Goal: Transaction & Acquisition: Obtain resource

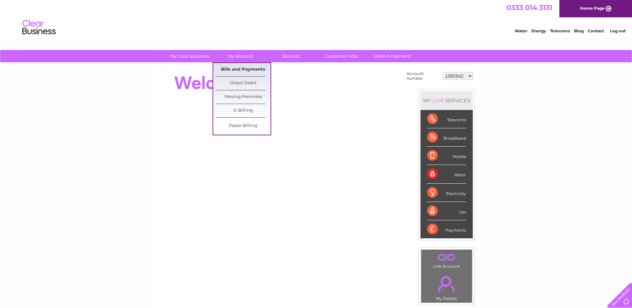
click at [238, 68] on link "Bills and Payments" at bounding box center [243, 69] width 55 height 13
click at [239, 70] on link "Bills and Payments" at bounding box center [243, 69] width 55 height 13
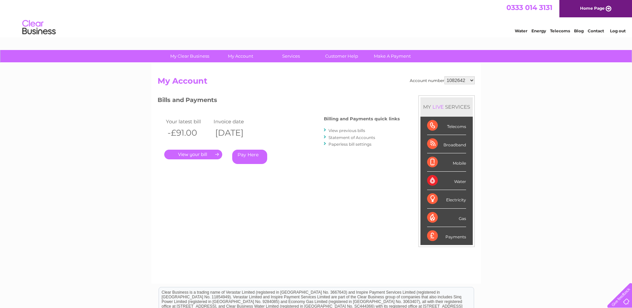
click at [472, 81] on select "1082642 30324115" at bounding box center [460, 80] width 30 height 8
select select "30324115"
click at [445, 76] on select "1082642 30324115" at bounding box center [460, 80] width 30 height 8
click at [353, 137] on link "Statement of Accounts" at bounding box center [352, 137] width 47 height 5
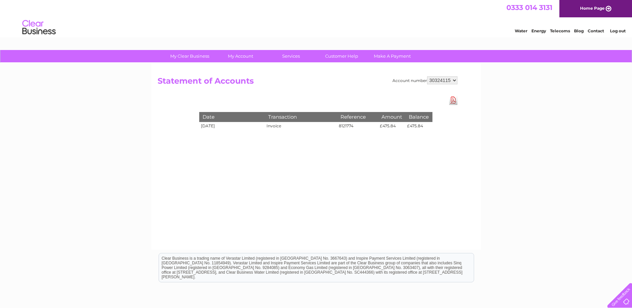
click at [455, 80] on select "1082642 30324115" at bounding box center [442, 80] width 30 height 8
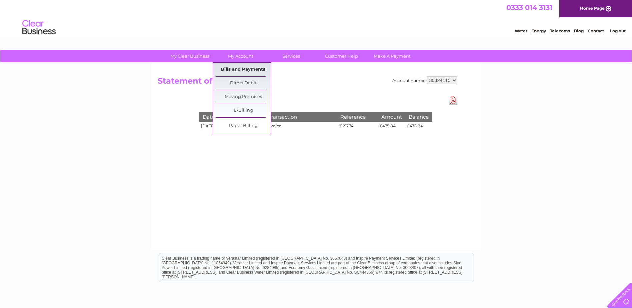
click at [242, 69] on link "Bills and Payments" at bounding box center [243, 69] width 55 height 13
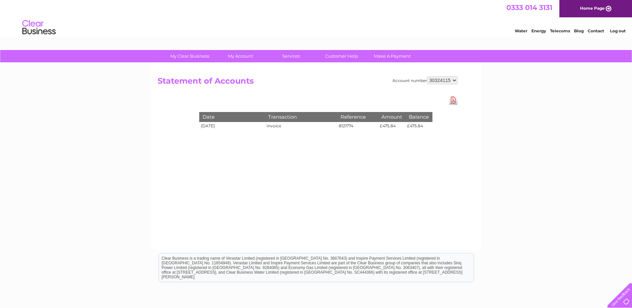
click at [276, 127] on td "Invoice" at bounding box center [301, 127] width 72 height 10
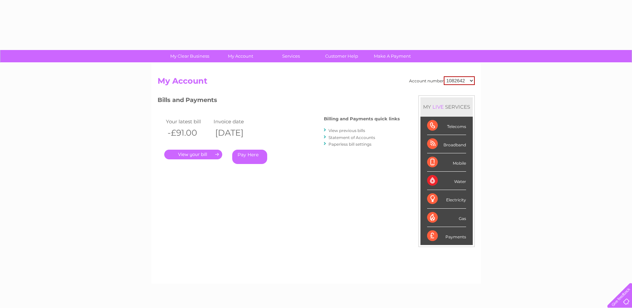
click at [455, 102] on div "MY LIVE SERVICES" at bounding box center [447, 106] width 52 height 19
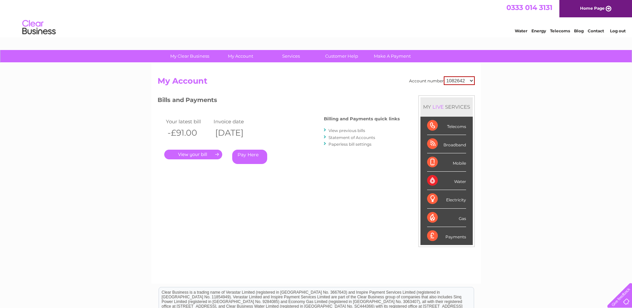
click at [472, 81] on select "1082642 30324115" at bounding box center [459, 80] width 31 height 9
select select "30324115"
click at [444, 76] on select "1082642 30324115" at bounding box center [459, 80] width 31 height 9
click at [346, 138] on link "Statement of Accounts" at bounding box center [352, 137] width 47 height 5
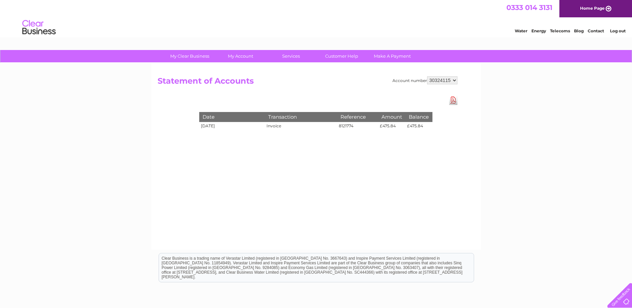
click at [350, 127] on td "8121774" at bounding box center [357, 127] width 41 height 10
click at [454, 101] on link "Download Pdf" at bounding box center [453, 100] width 8 height 10
click at [533, 132] on div "My Clear Business Login Details My Details My Preferences Link Account My Accou…" at bounding box center [316, 207] width 632 height 314
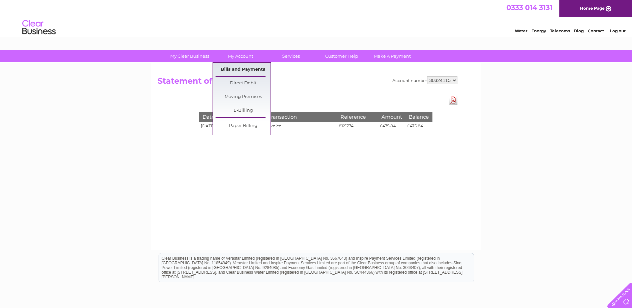
click at [242, 69] on link "Bills and Payments" at bounding box center [243, 69] width 55 height 13
click at [245, 69] on link "Bills and Payments" at bounding box center [243, 69] width 55 height 13
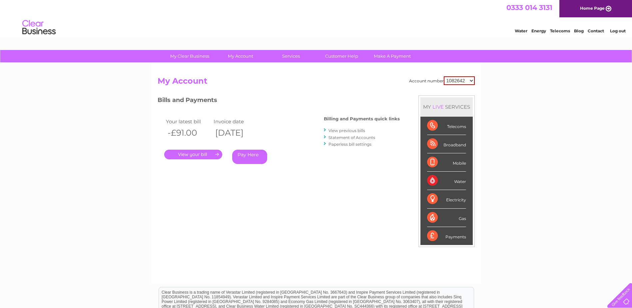
click at [471, 81] on select "1082642 30324115" at bounding box center [459, 80] width 31 height 9
select select "30324115"
click at [444, 76] on select "1082642 30324115" at bounding box center [459, 80] width 31 height 9
click at [348, 130] on link "View previous bills" at bounding box center [347, 130] width 37 height 5
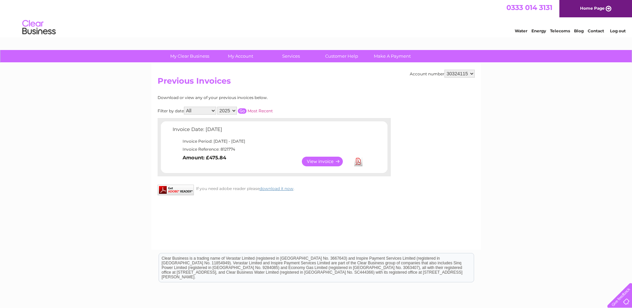
click at [318, 162] on link "View" at bounding box center [326, 162] width 49 height 10
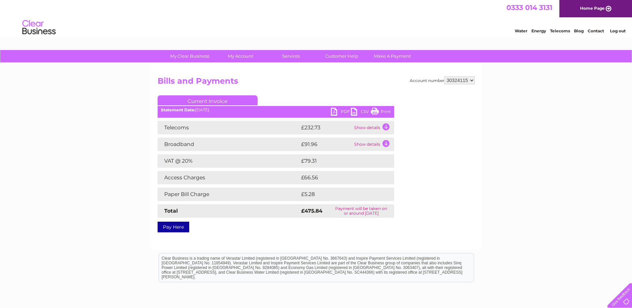
click at [387, 127] on td "Show details" at bounding box center [374, 127] width 42 height 13
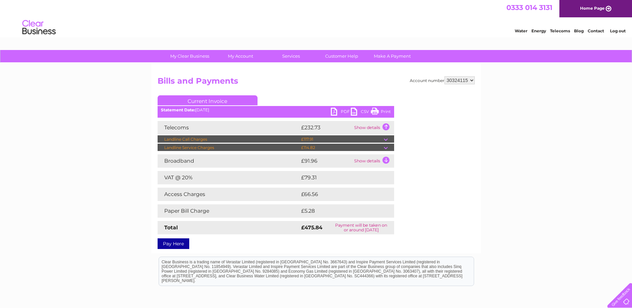
click at [385, 140] on td at bounding box center [389, 139] width 10 height 8
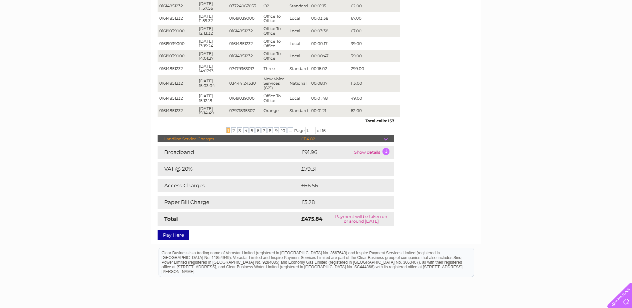
scroll to position [200, 0]
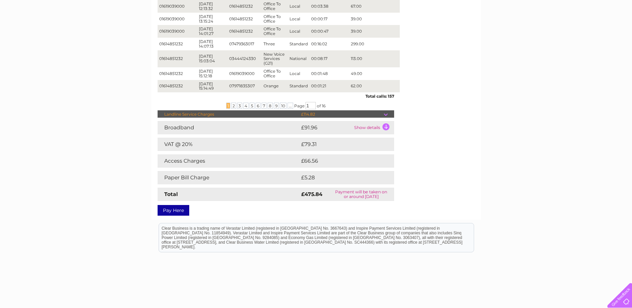
click at [384, 122] on td "Show details" at bounding box center [374, 127] width 42 height 13
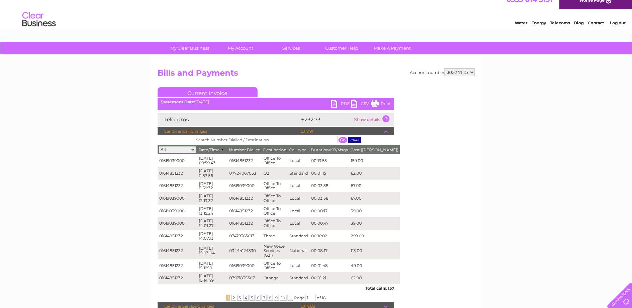
scroll to position [0, 0]
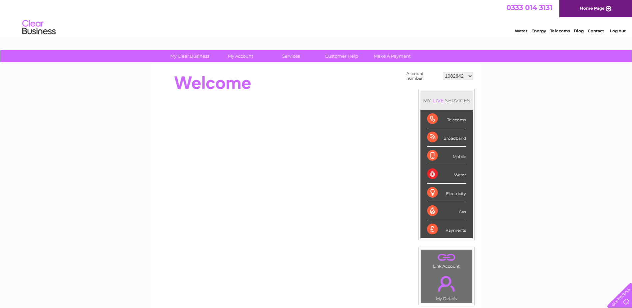
click at [469, 77] on select "1082642 30324115" at bounding box center [458, 76] width 30 height 8
click at [443, 72] on select "1082642 30324115" at bounding box center [458, 76] width 30 height 8
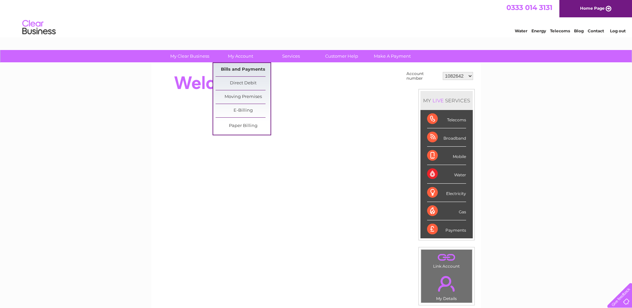
click at [242, 70] on link "Bills and Payments" at bounding box center [243, 69] width 55 height 13
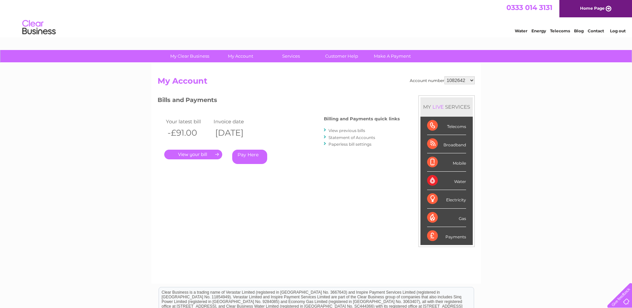
click at [339, 130] on link "View previous bills" at bounding box center [347, 130] width 37 height 5
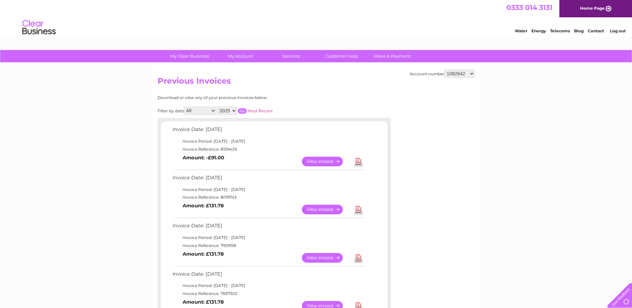
click at [323, 161] on link "View" at bounding box center [326, 162] width 49 height 10
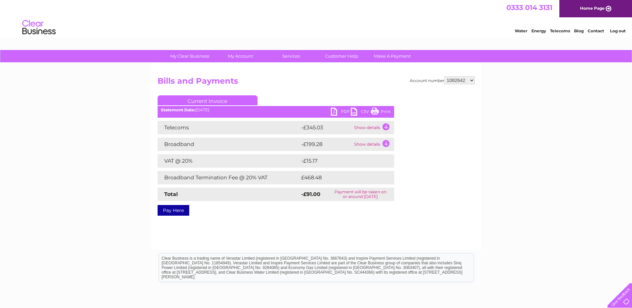
click at [471, 81] on select "1082642 30324115" at bounding box center [460, 80] width 30 height 8
select select "30324115"
click at [445, 76] on select "1082642 30324115" at bounding box center [460, 80] width 30 height 8
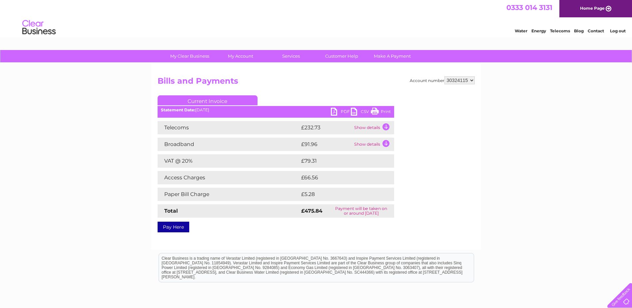
click at [310, 176] on td "£66.56" at bounding box center [340, 177] width 81 height 13
drag, startPoint x: 310, startPoint y: 176, endPoint x: 373, endPoint y: 175, distance: 63.0
click at [373, 175] on td "£66.56" at bounding box center [340, 177] width 81 height 13
click at [472, 80] on select "1082642 30324115" at bounding box center [460, 80] width 30 height 8
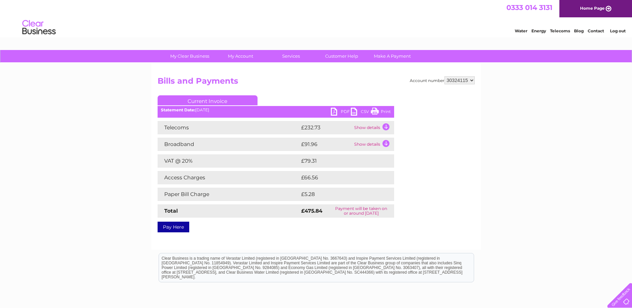
select select "1082642"
click at [445, 76] on select "1082642 30324115" at bounding box center [460, 80] width 30 height 8
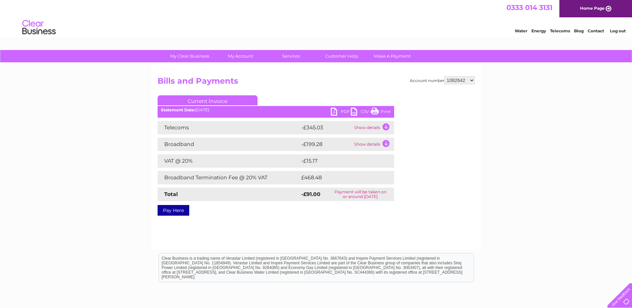
click at [364, 128] on td "Show details" at bounding box center [374, 127] width 42 height 13
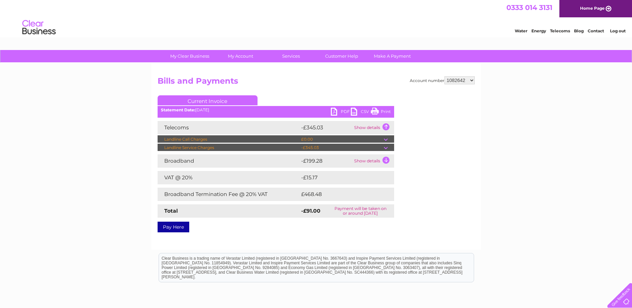
click at [387, 159] on td "Show details" at bounding box center [374, 160] width 42 height 13
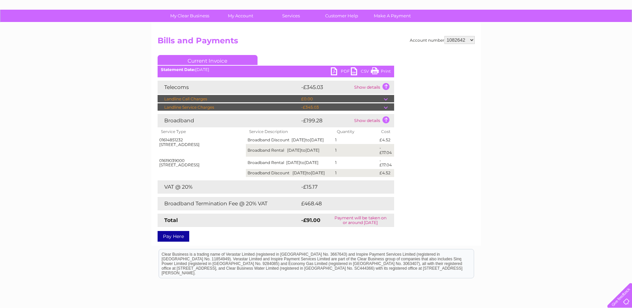
scroll to position [67, 0]
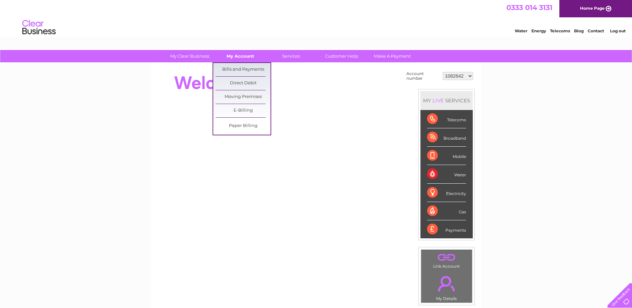
click at [246, 59] on link "My Account" at bounding box center [240, 56] width 55 height 12
click at [247, 67] on link "Bills and Payments" at bounding box center [243, 69] width 55 height 13
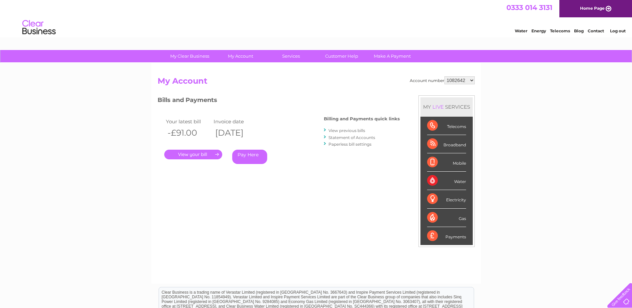
click at [347, 130] on link "View previous bills" at bounding box center [347, 130] width 37 height 5
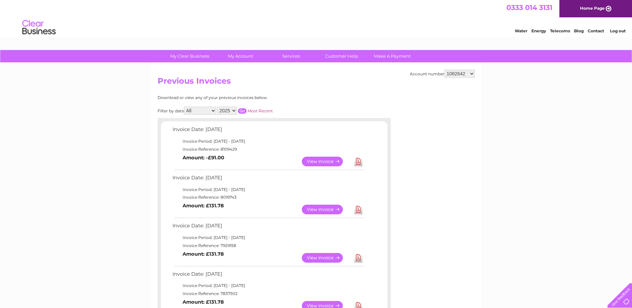
click at [319, 160] on link "View" at bounding box center [326, 162] width 49 height 10
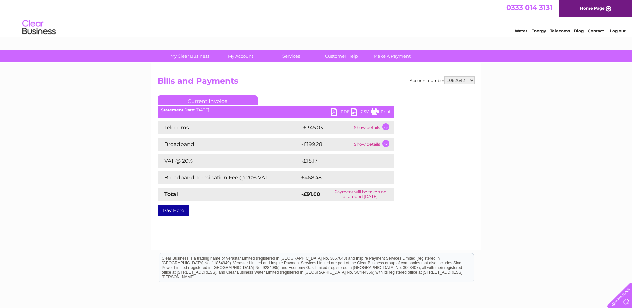
click at [388, 127] on td "Show details" at bounding box center [374, 127] width 42 height 13
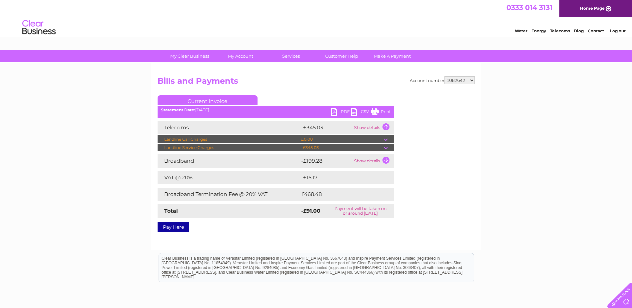
click at [471, 80] on select "1082642 30324115" at bounding box center [460, 80] width 30 height 8
select select "30324115"
click at [445, 76] on select "1082642 30324115" at bounding box center [460, 80] width 30 height 8
click at [456, 79] on select "1082642 30324115" at bounding box center [460, 80] width 30 height 8
click at [445, 76] on select "1082642 30324115" at bounding box center [460, 80] width 30 height 8
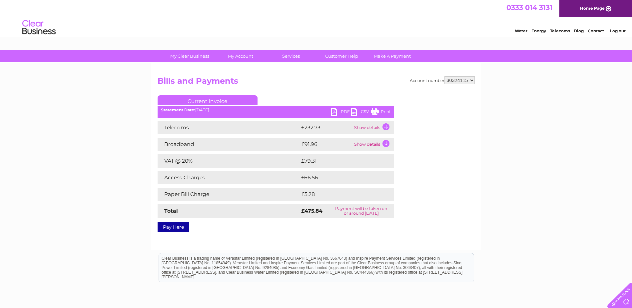
click at [385, 145] on td "Show details" at bounding box center [374, 144] width 42 height 13
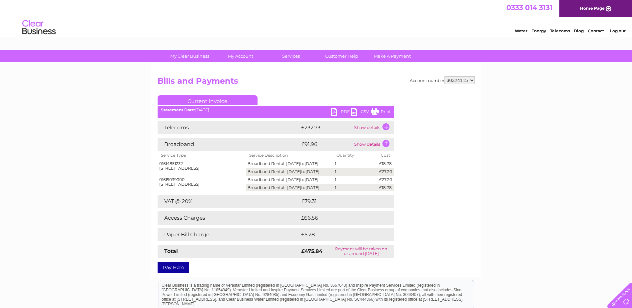
click at [386, 142] on td "Show details" at bounding box center [374, 144] width 42 height 13
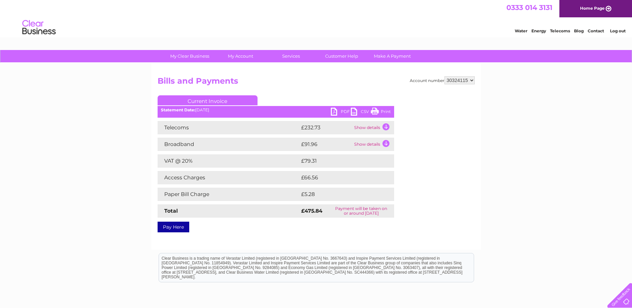
click at [386, 142] on td "Show details" at bounding box center [374, 144] width 42 height 13
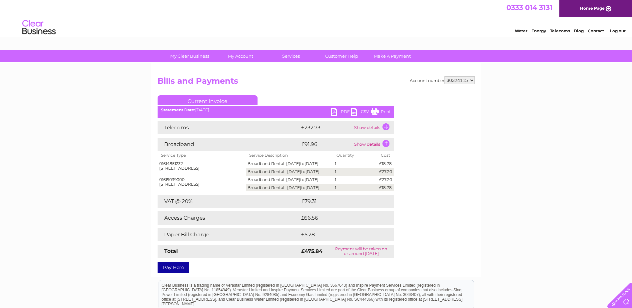
click at [386, 127] on td "Show details" at bounding box center [374, 127] width 42 height 13
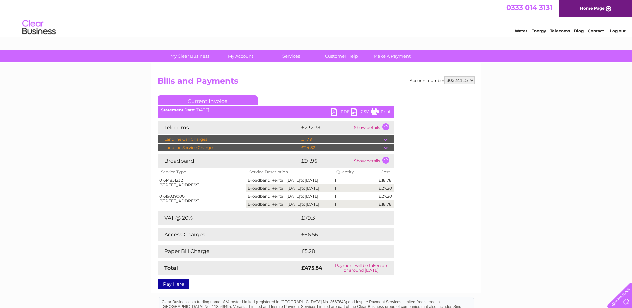
click at [386, 126] on td "Show details" at bounding box center [374, 127] width 42 height 13
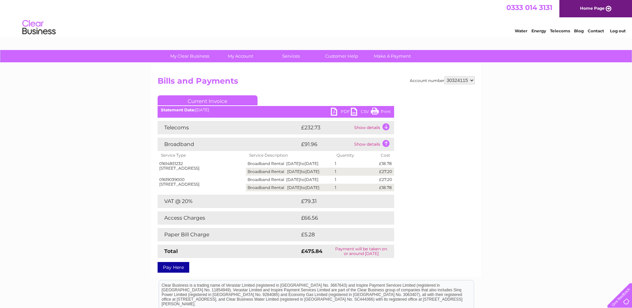
click at [386, 127] on td "Show details" at bounding box center [374, 127] width 42 height 13
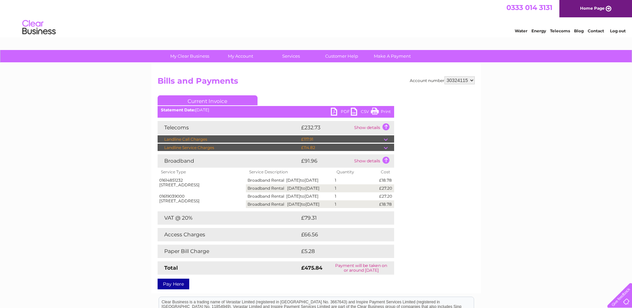
click at [385, 139] on td at bounding box center [389, 139] width 10 height 8
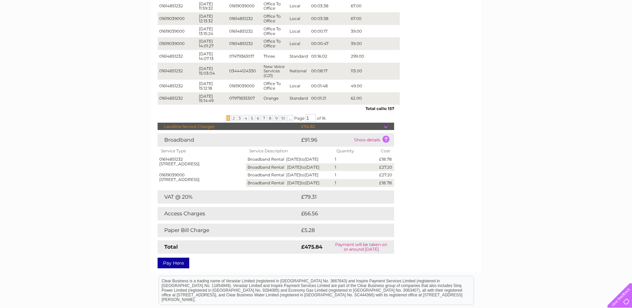
scroll to position [200, 0]
